Goal: Information Seeking & Learning: Learn about a topic

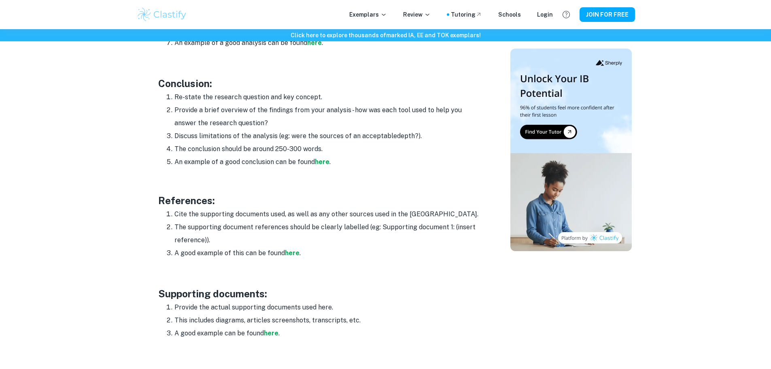
scroll to position [1174, 0]
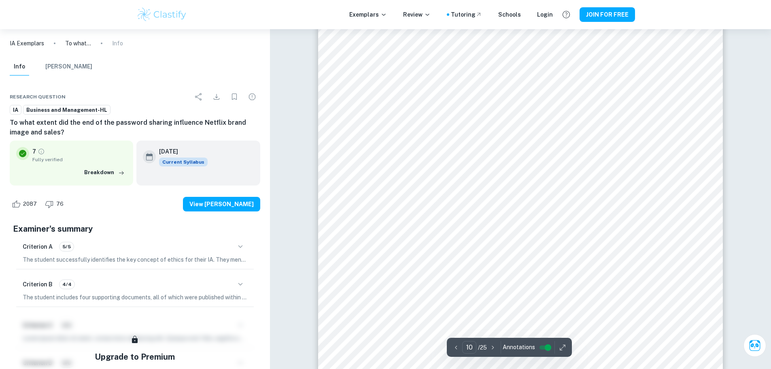
scroll to position [5622, 0]
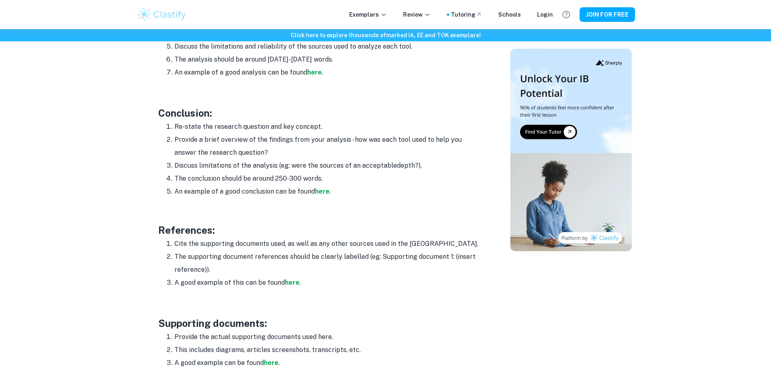
scroll to position [1133, 0]
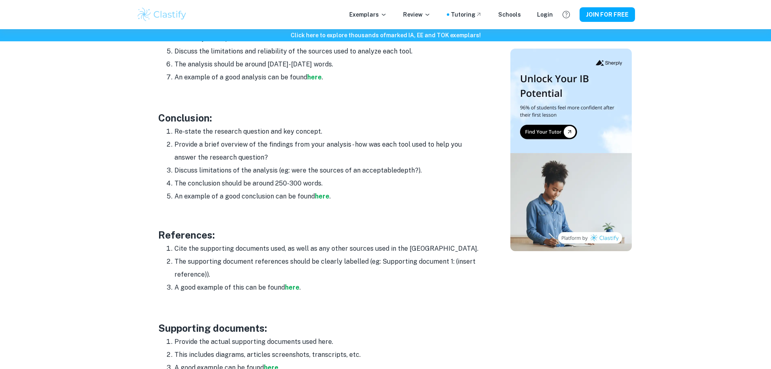
drag, startPoint x: 187, startPoint y: 117, endPoint x: 269, endPoint y: 125, distance: 82.9
click at [297, 125] on li "Re-state the research question and key concept." at bounding box center [328, 131] width 308 height 13
drag, startPoint x: 187, startPoint y: 132, endPoint x: 418, endPoint y: 129, distance: 230.3
click at [418, 138] on li "Provide a brief overview of the findings from your analysis - how was each tool…" at bounding box center [328, 151] width 308 height 26
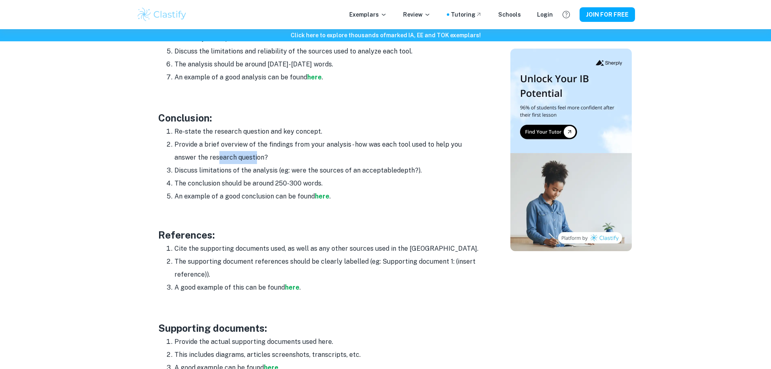
drag, startPoint x: 195, startPoint y: 148, endPoint x: 232, endPoint y: 149, distance: 36.4
click at [232, 149] on li "Provide a brief overview of the findings from your analysis - how was each tool…" at bounding box center [328, 151] width 308 height 26
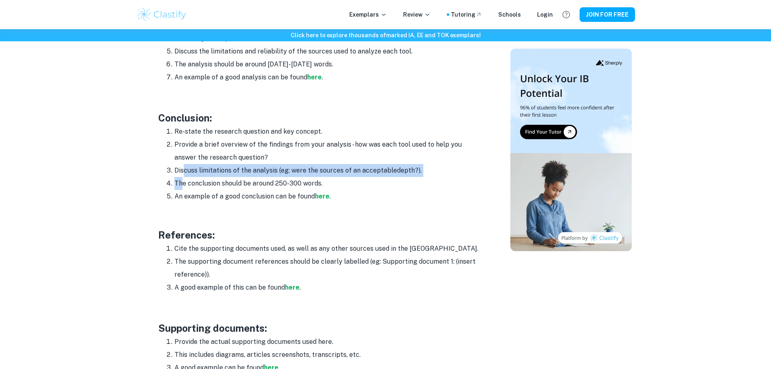
click at [184, 161] on ol "Re-state the research question and key concept. Provide a brief overview of the…" at bounding box center [320, 164] width 324 height 78
click at [185, 164] on li "Discuss limitations of the analysis (eg: were the sources of an acceptable dept…" at bounding box center [328, 170] width 308 height 13
drag, startPoint x: 419, startPoint y: 158, endPoint x: 164, endPoint y: 157, distance: 255.0
click at [164, 157] on ol "Re-state the research question and key concept. Provide a brief overview of the…" at bounding box center [320, 164] width 324 height 78
copy li "Discuss limitations of the analysis (eg: were the sources of an acceptable dept…"
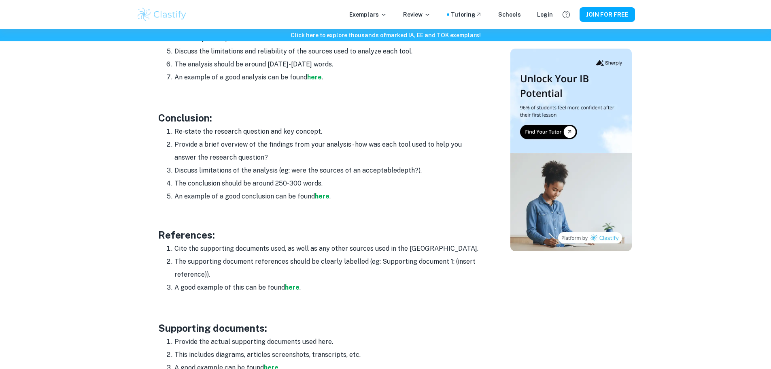
click at [199, 179] on span "The conclusion should be around 250-300 words." at bounding box center [248, 183] width 148 height 8
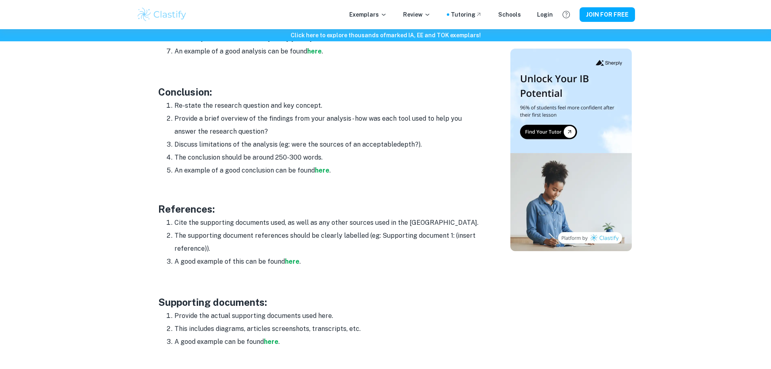
scroll to position [1174, 0]
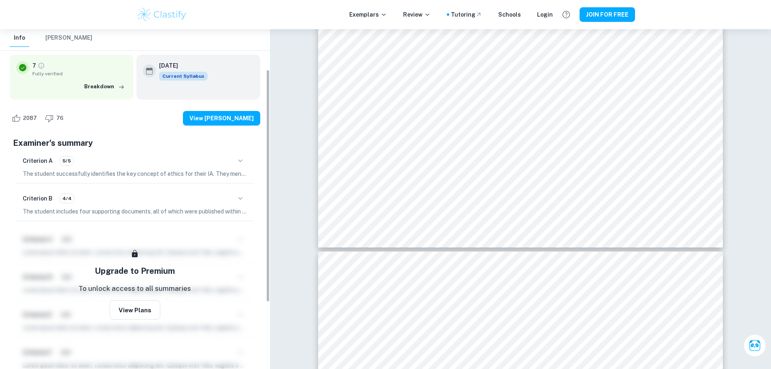
scroll to position [34, 0]
